Goal: Use online tool/utility

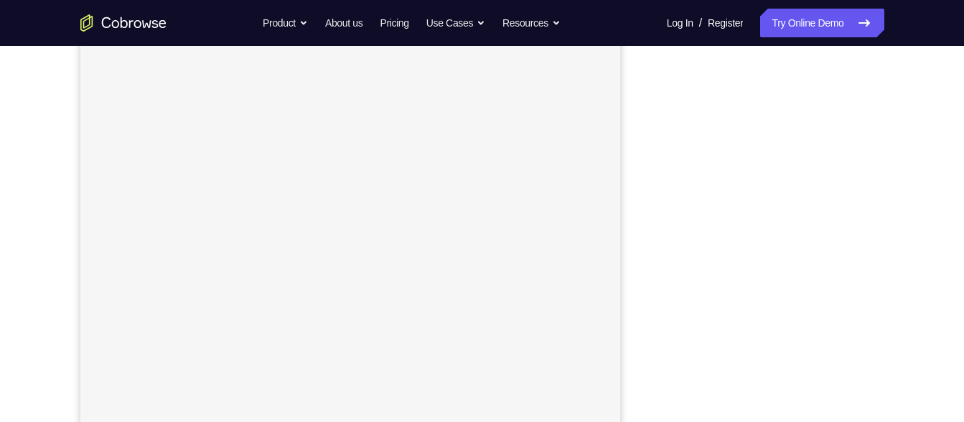
scroll to position [149, 0]
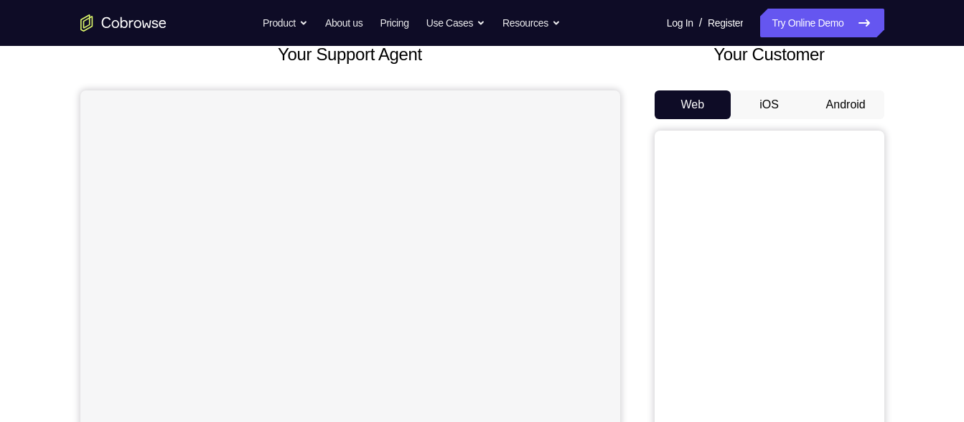
scroll to position [95, 0]
click at [818, 104] on button "Android" at bounding box center [845, 105] width 77 height 29
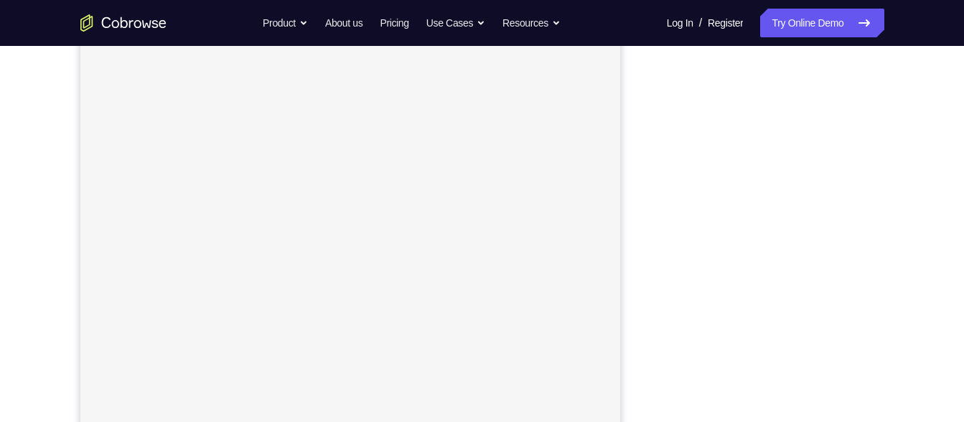
scroll to position [182, 0]
